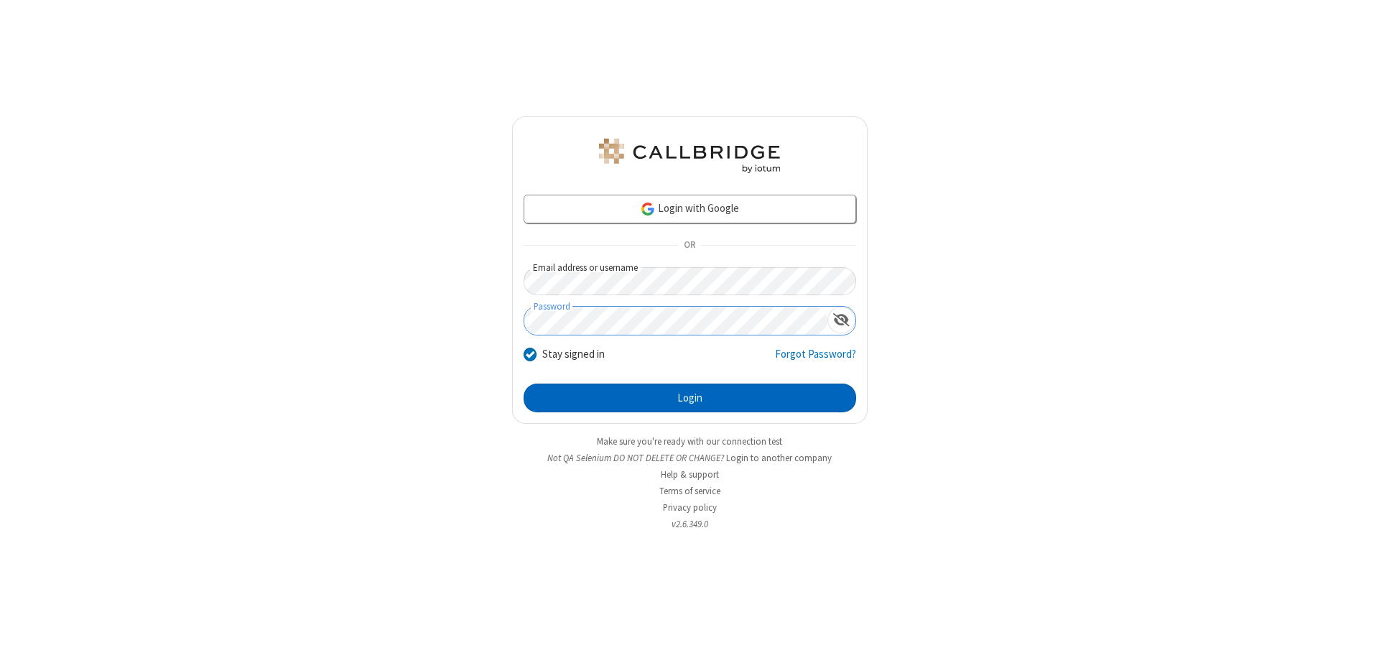
click at [689, 398] on button "Login" at bounding box center [690, 398] width 333 height 29
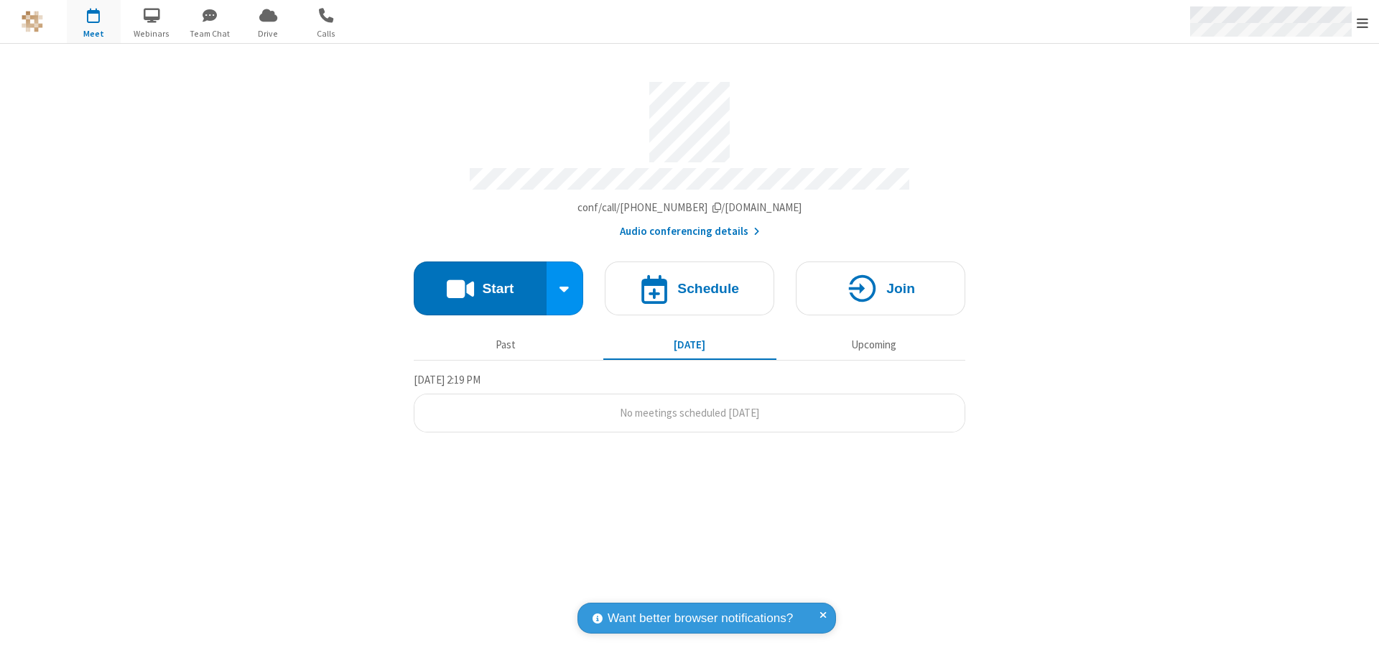
click at [1362, 22] on span "Open menu" at bounding box center [1362, 23] width 11 height 14
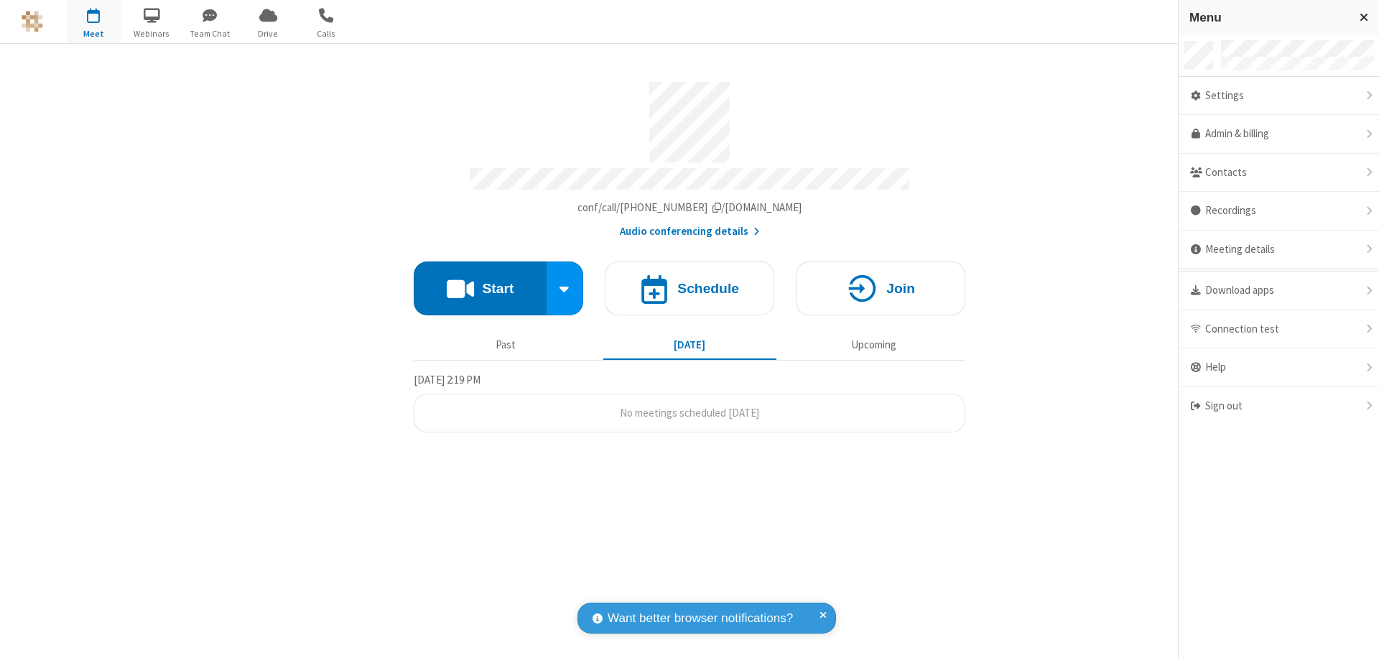
click at [93, 22] on span "button" at bounding box center [94, 15] width 54 height 24
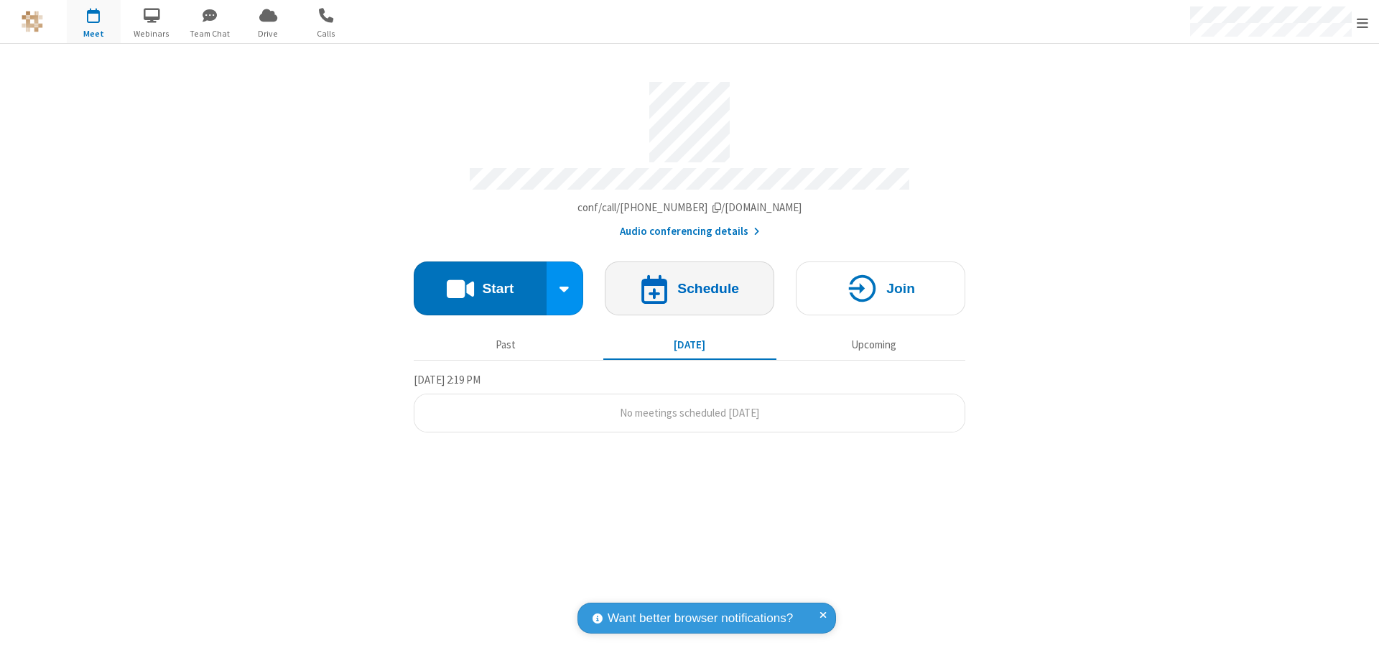
click at [689, 282] on h4 "Schedule" at bounding box center [708, 289] width 62 height 14
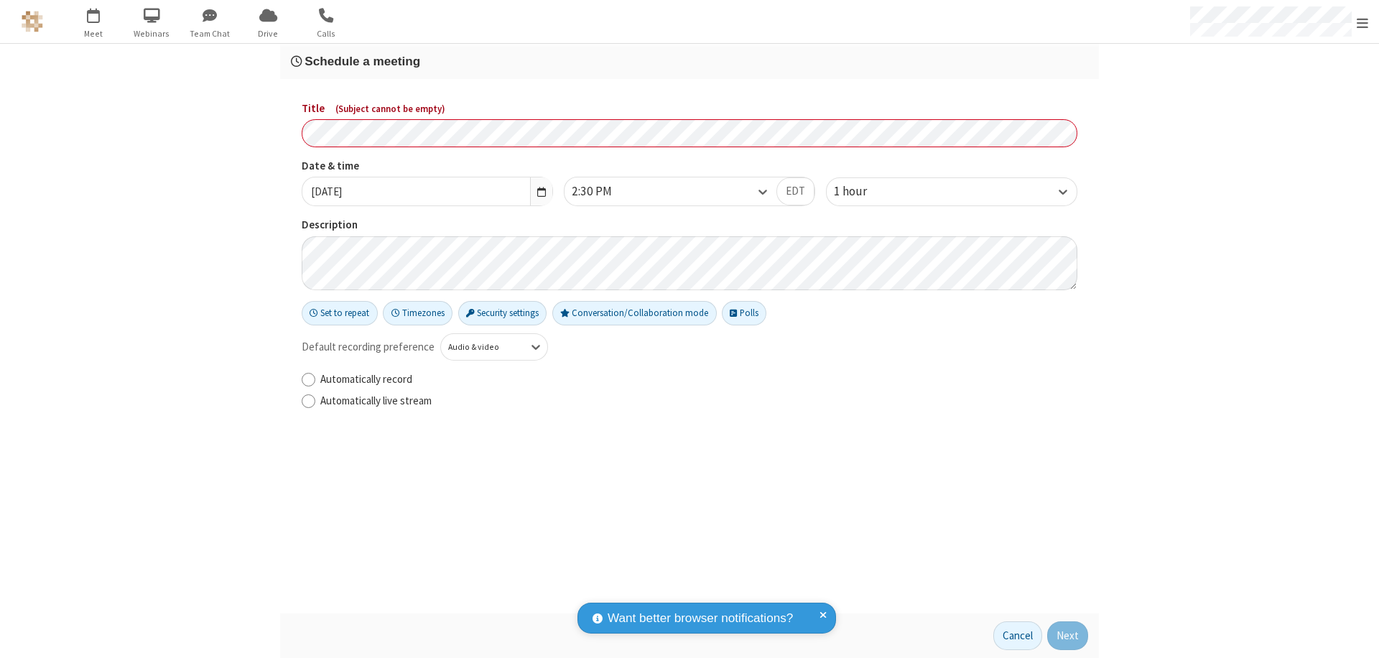
click at [689, 61] on h3 "Schedule a meeting" at bounding box center [689, 62] width 797 height 14
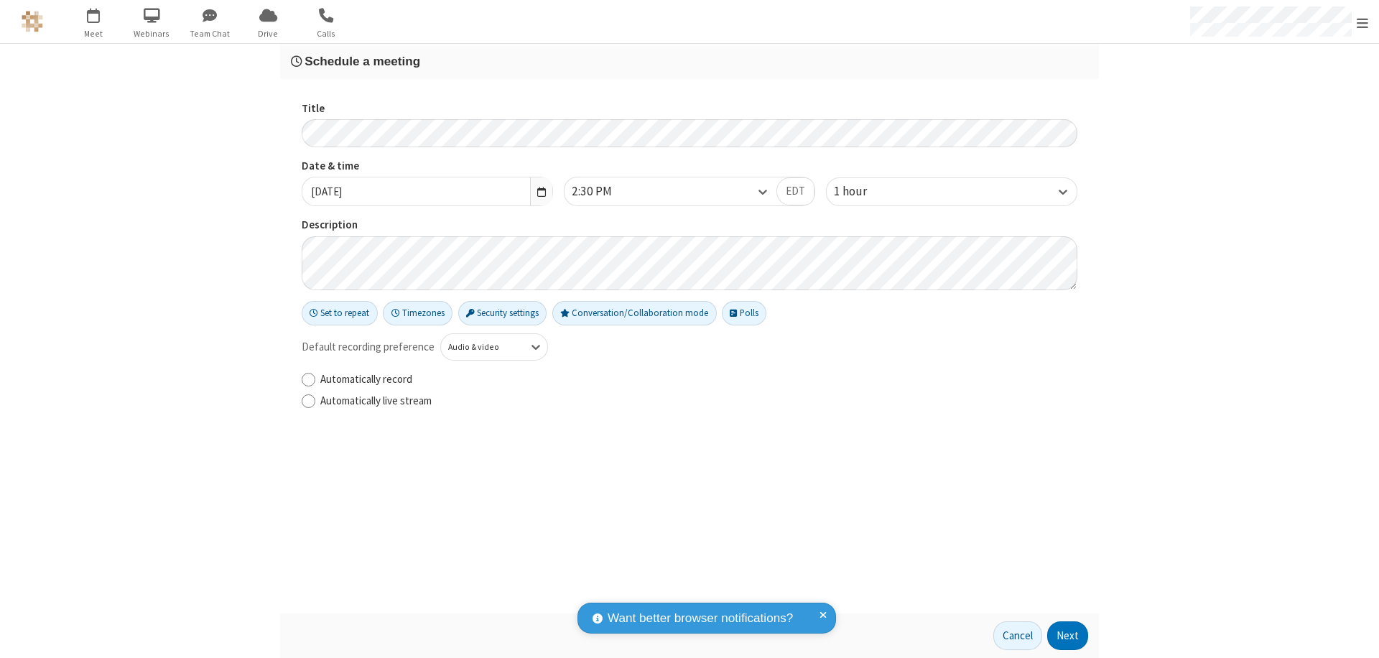
click at [1068, 636] on button "Next" at bounding box center [1067, 635] width 41 height 29
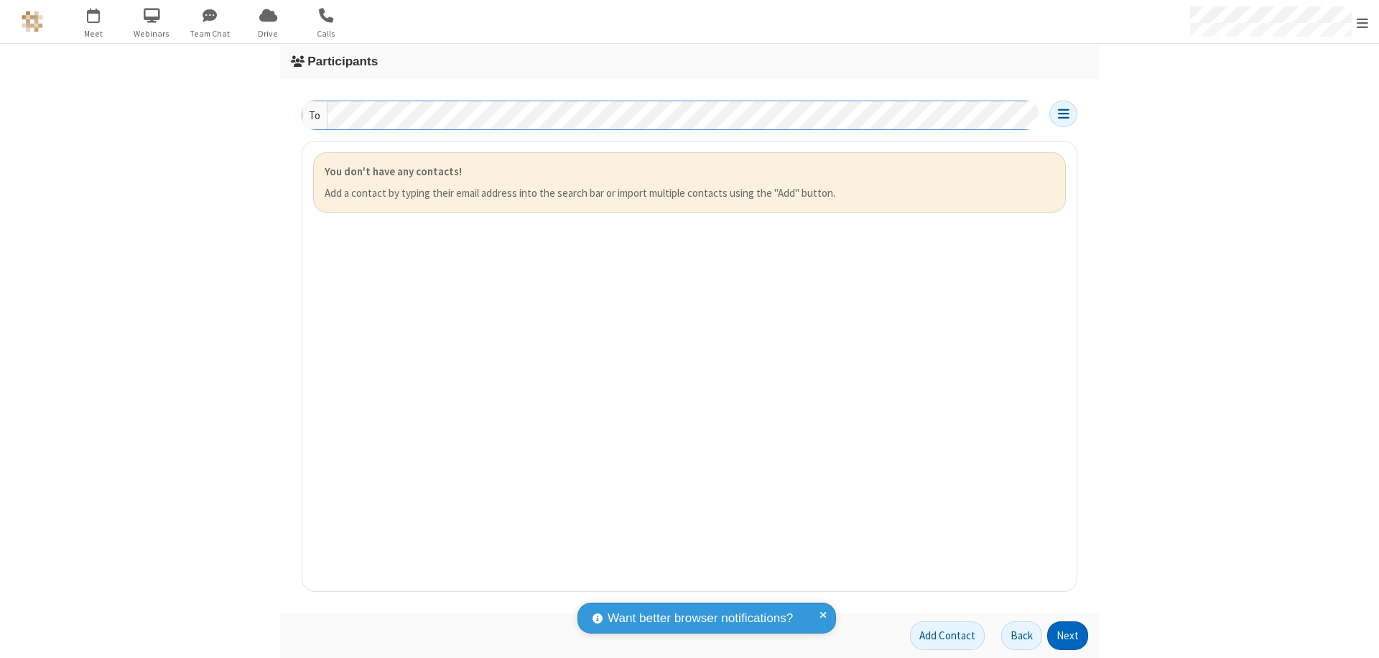
click at [1068, 636] on button "Next" at bounding box center [1067, 635] width 41 height 29
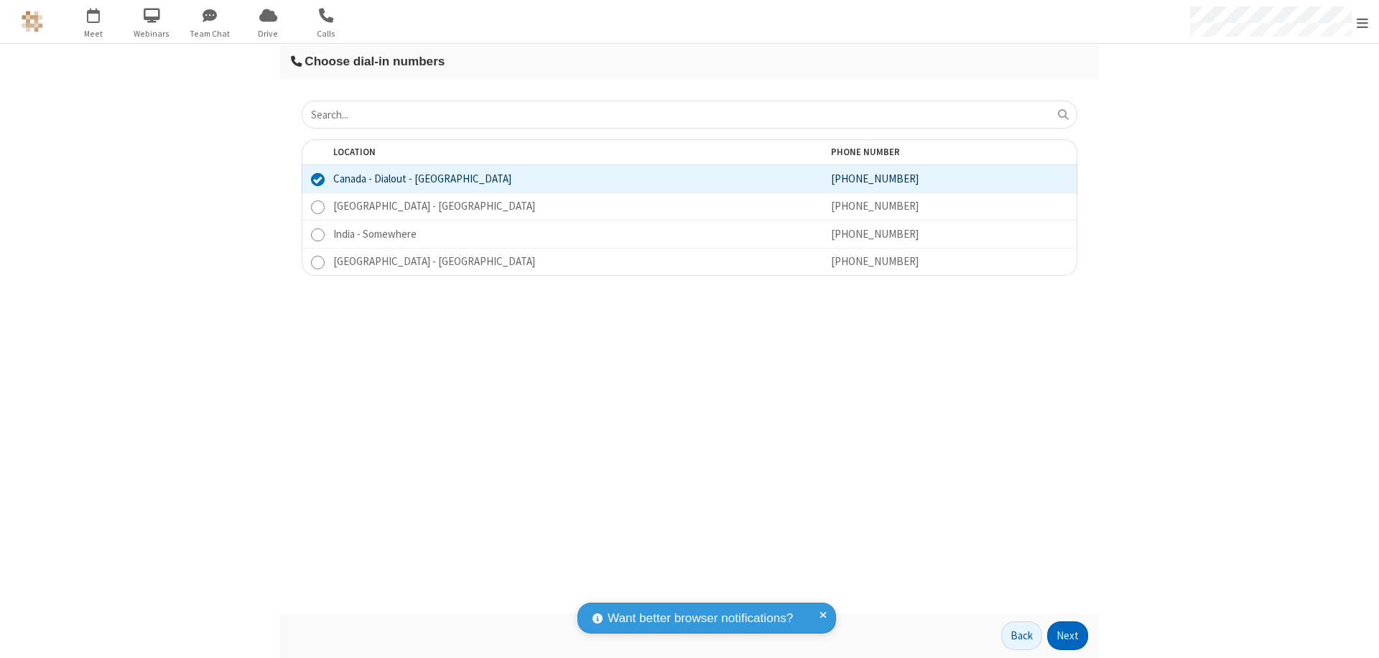
click at [1068, 636] on button "Next" at bounding box center [1067, 635] width 41 height 29
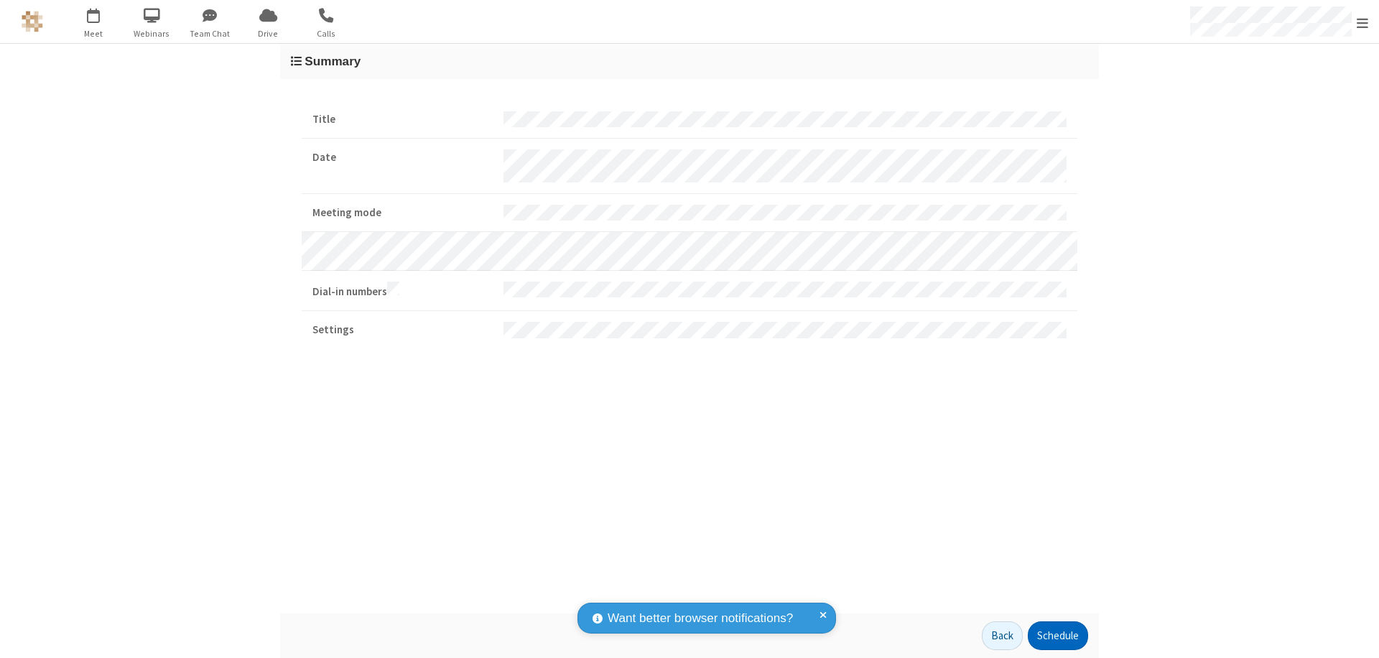
click at [1057, 636] on button "Schedule" at bounding box center [1058, 635] width 60 height 29
